Goal: Task Accomplishment & Management: Use online tool/utility

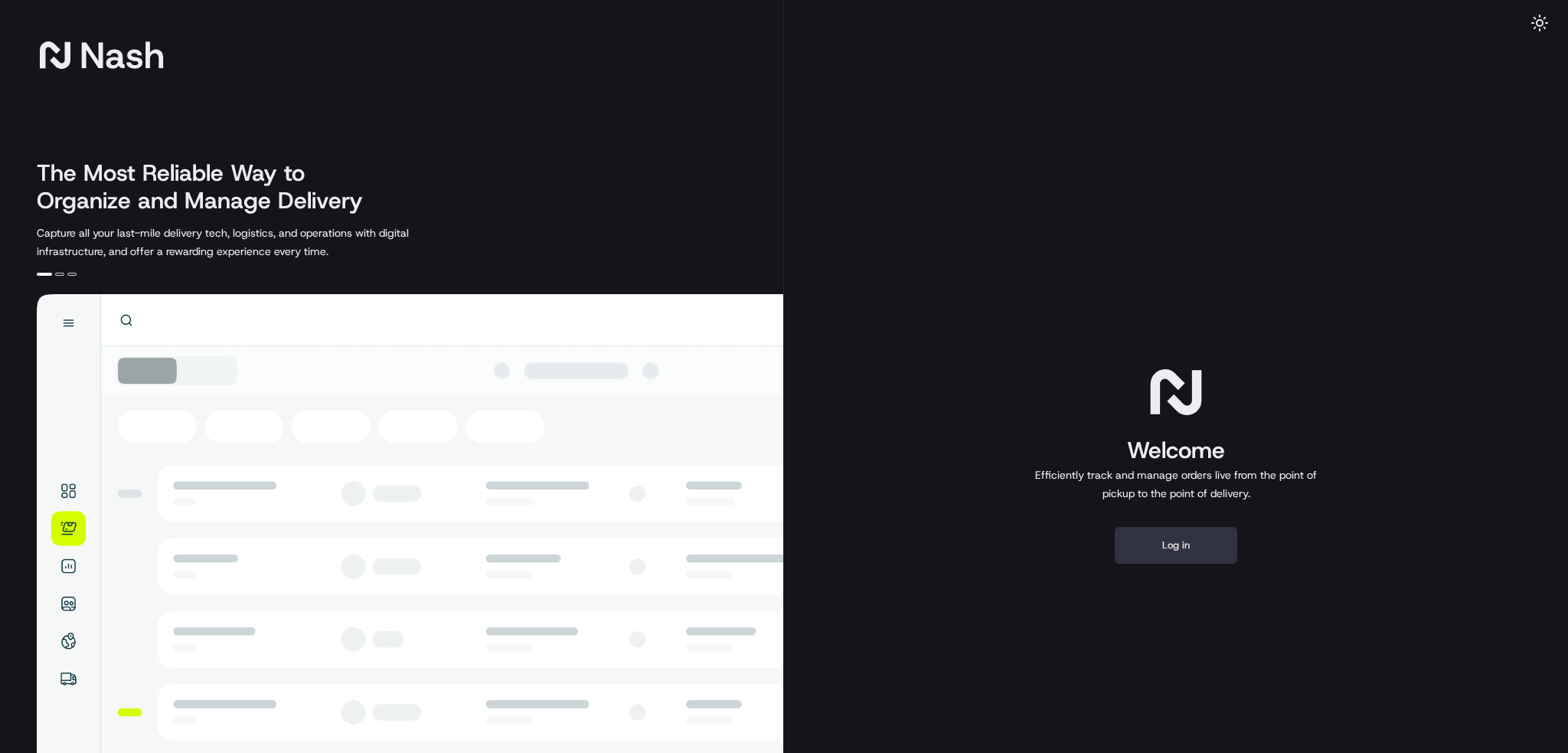
click at [1194, 549] on button "Log in" at bounding box center [1176, 545] width 122 height 37
